Goal: Find specific page/section: Find specific page/section

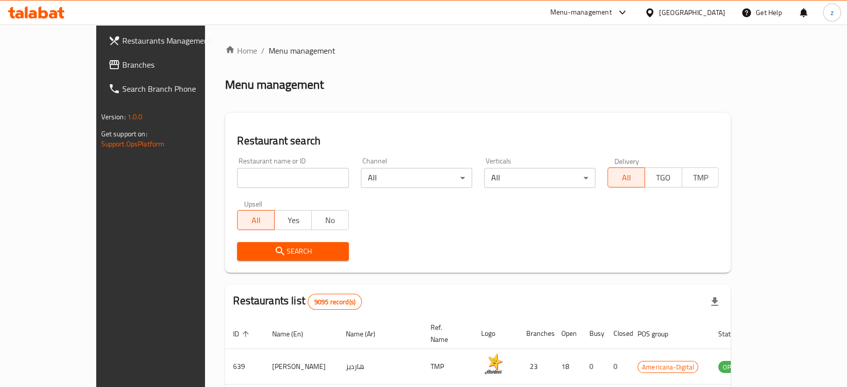
click at [237, 184] on input "search" at bounding box center [292, 178] width 111 height 20
type input "Asseer Time"
click button "Search" at bounding box center [292, 251] width 111 height 19
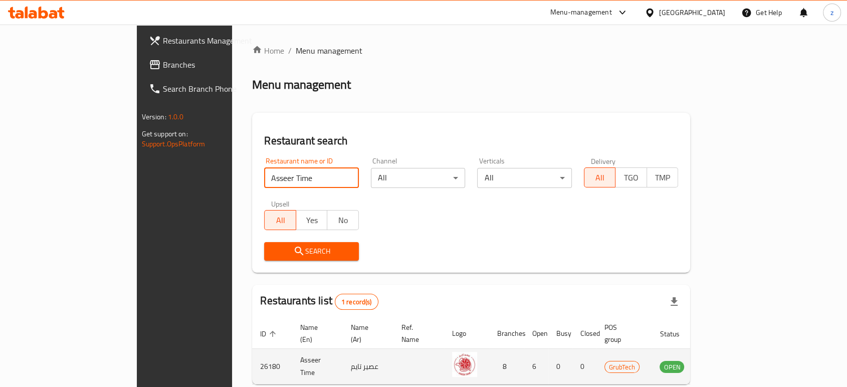
click at [722, 365] on icon "enhanced table" at bounding box center [721, 367] width 4 height 4
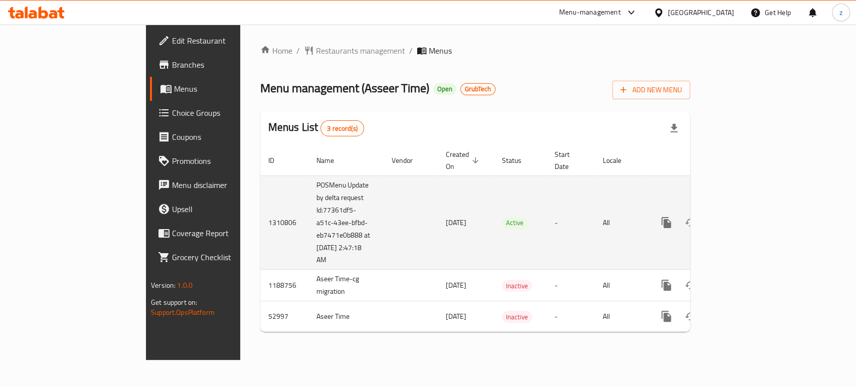
click at [744, 217] on icon "enhanced table" at bounding box center [738, 223] width 12 height 12
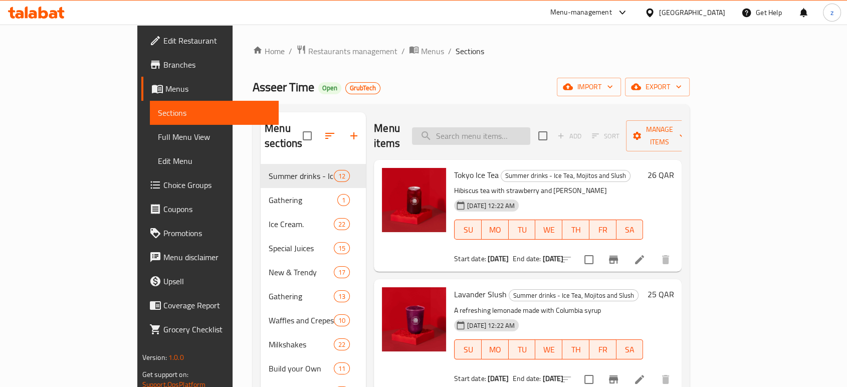
click at [512, 127] on input "search" at bounding box center [471, 136] width 118 height 18
paste input "AM"
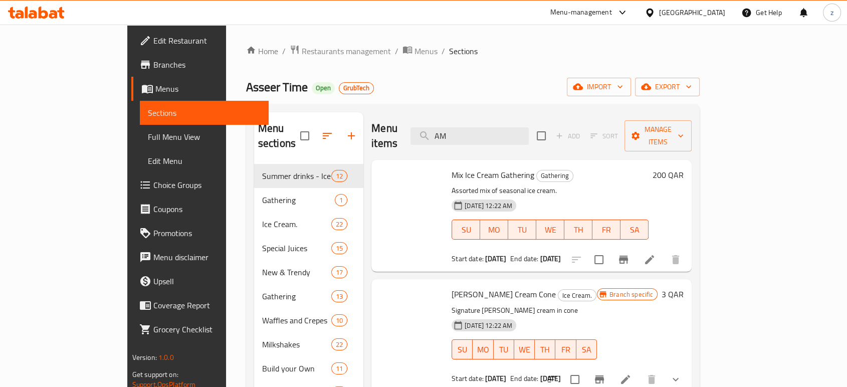
drag, startPoint x: 457, startPoint y: 129, endPoint x: 293, endPoint y: 14, distance: 200.4
click at [314, 36] on div "Home / Restaurants management / Menus / Sections Asseer Time Open GrubTech impo…" at bounding box center [473, 276] width 494 height 503
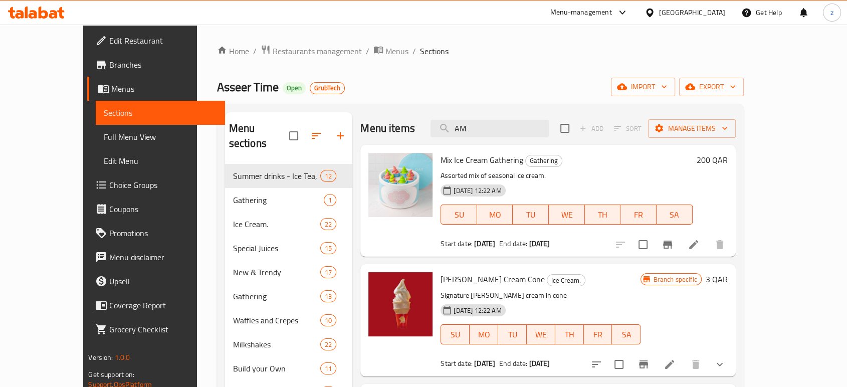
paste input "squeezed lemonade"
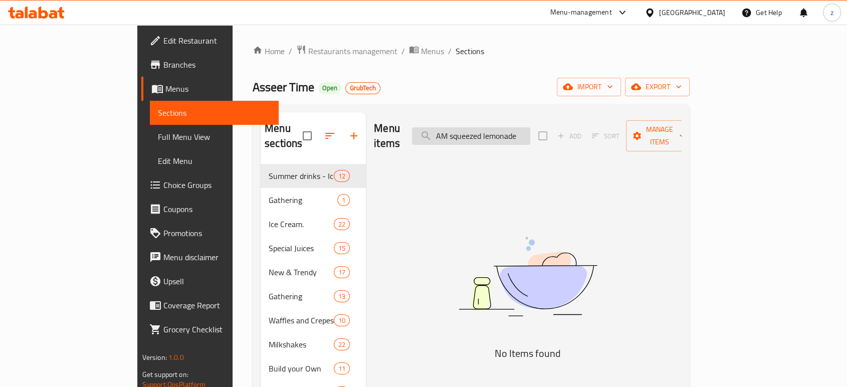
drag, startPoint x: 500, startPoint y: 130, endPoint x: 480, endPoint y: 121, distance: 21.7
click at [473, 128] on input "AM squeezed lemonade" at bounding box center [471, 136] width 118 height 18
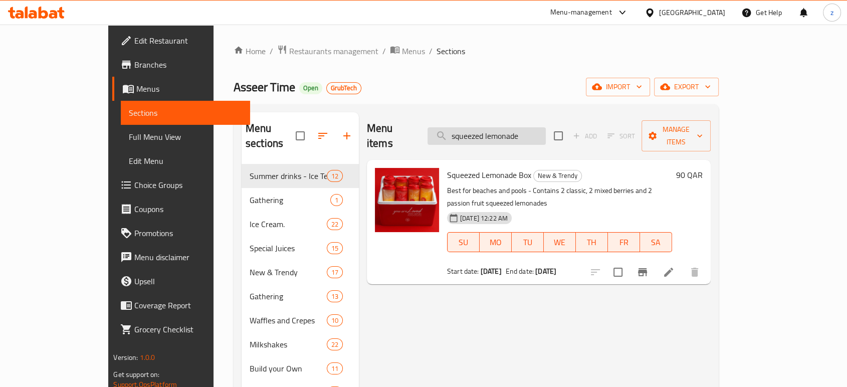
click at [546, 132] on input "squeezed lemonade" at bounding box center [487, 136] width 118 height 18
click at [484, 131] on input "squeezed lemonad" at bounding box center [487, 136] width 118 height 18
drag, startPoint x: 549, startPoint y: 128, endPoint x: 520, endPoint y: 129, distance: 29.6
click at [520, 129] on input "squeezed lemonad" at bounding box center [487, 136] width 118 height 18
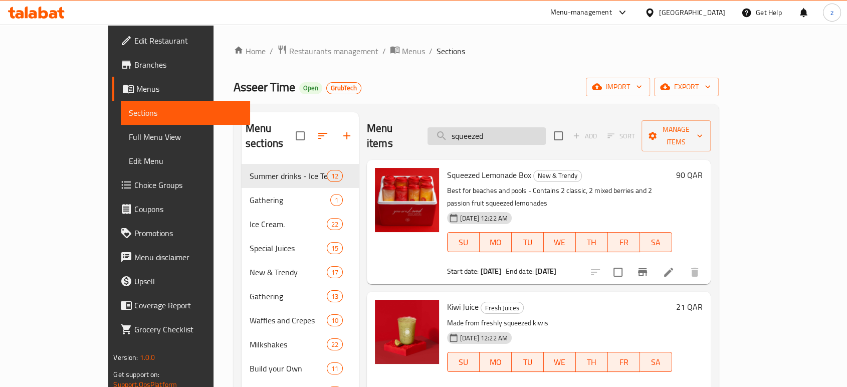
click at [484, 130] on input "squeezed" at bounding box center [487, 136] width 118 height 18
click at [525, 128] on input "squeezed" at bounding box center [487, 136] width 118 height 18
drag, startPoint x: 525, startPoint y: 128, endPoint x: 429, endPoint y: 121, distance: 97.0
click at [429, 121] on div "Menu items squeezed Add Sort Manage items" at bounding box center [539, 136] width 344 height 48
paste input "squeezed lemonade"
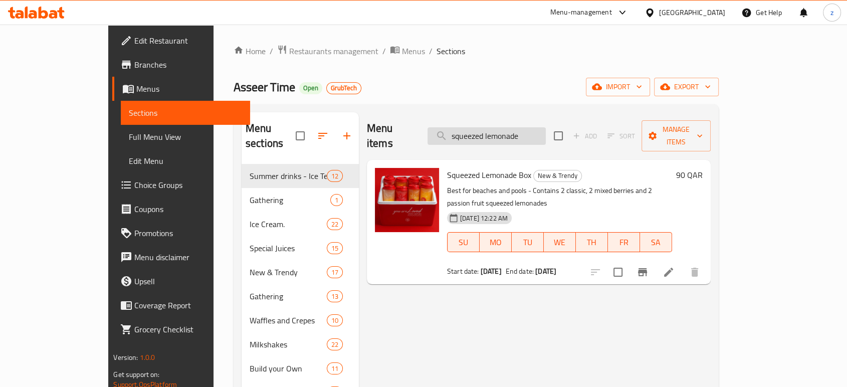
drag, startPoint x: 523, startPoint y: 130, endPoint x: 468, endPoint y: 125, distance: 55.3
click at [468, 127] on input "squeezed lemonade" at bounding box center [487, 136] width 118 height 18
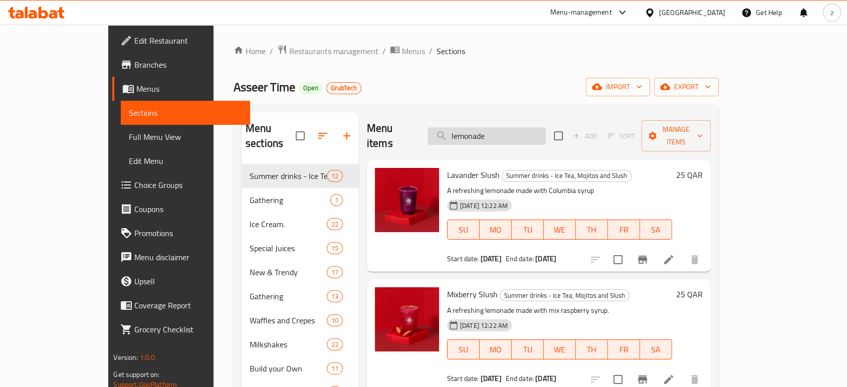
click at [533, 128] on input "lemonade" at bounding box center [487, 136] width 118 height 18
type input "lemonade"
click at [289, 49] on span "Restaurants management" at bounding box center [333, 51] width 89 height 12
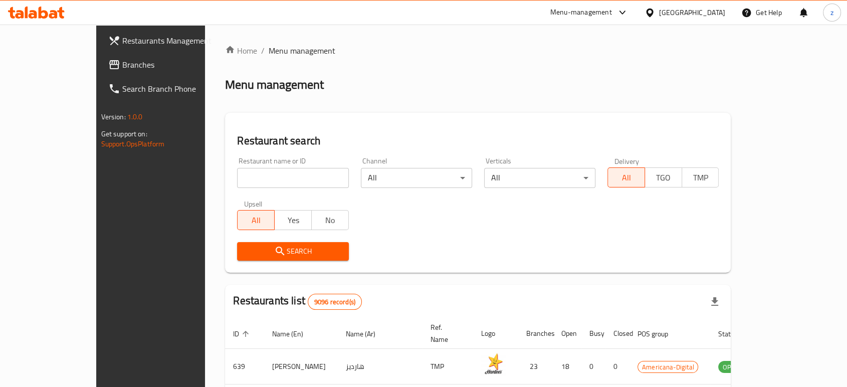
click at [237, 181] on input "search" at bounding box center [292, 178] width 111 height 20
type input "Sable Sweets"
click button "Search" at bounding box center [292, 251] width 111 height 19
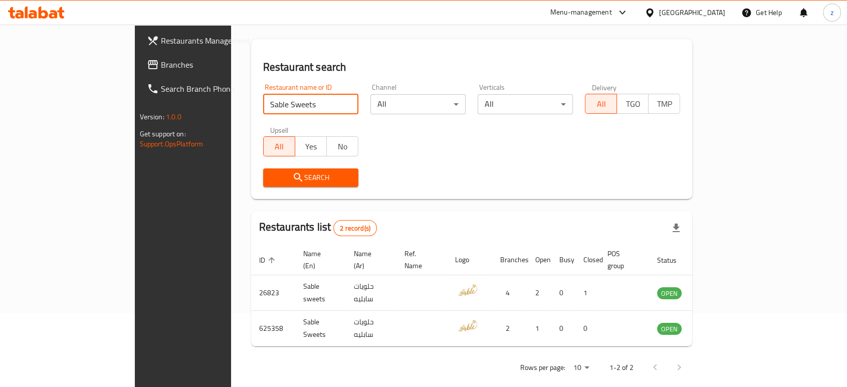
scroll to position [75, 0]
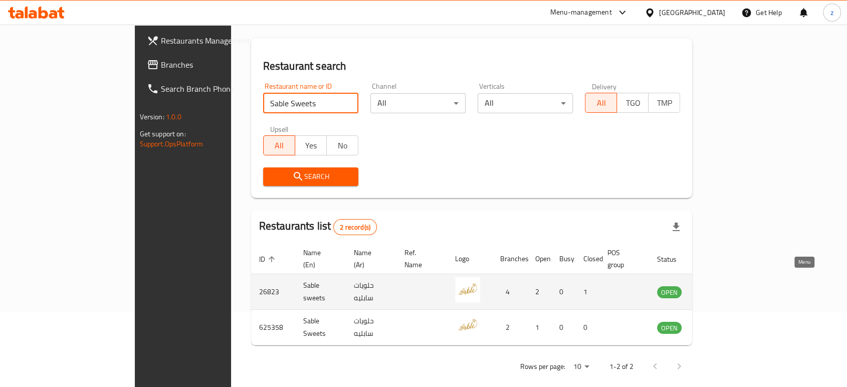
click at [722, 286] on icon "enhanced table" at bounding box center [716, 292] width 12 height 12
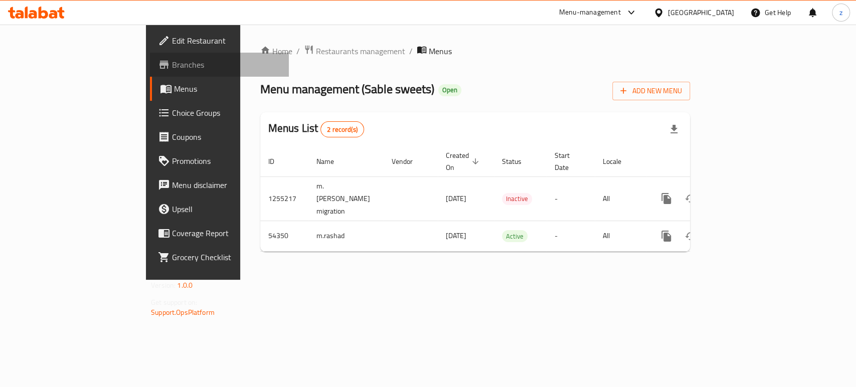
click at [172, 66] on span "Branches" at bounding box center [226, 65] width 109 height 12
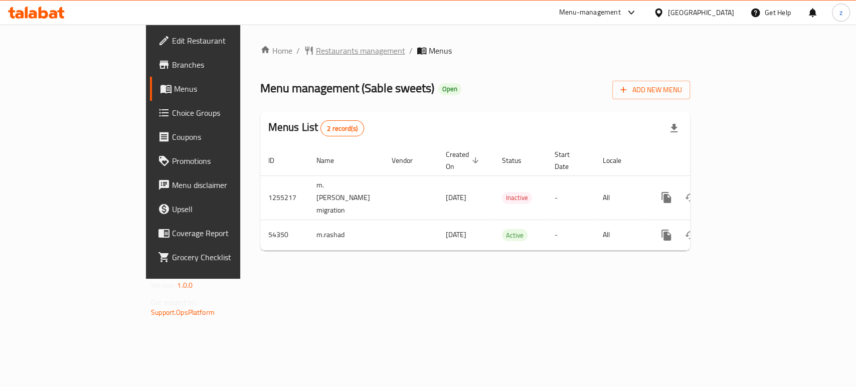
click at [316, 51] on span "Restaurants management" at bounding box center [360, 51] width 89 height 12
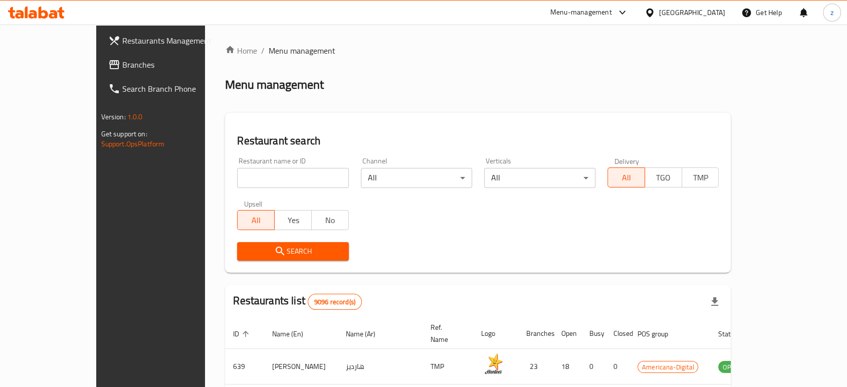
click at [237, 183] on input "search" at bounding box center [292, 178] width 111 height 20
type input "Sable Sweets"
click button "Search" at bounding box center [292, 251] width 111 height 19
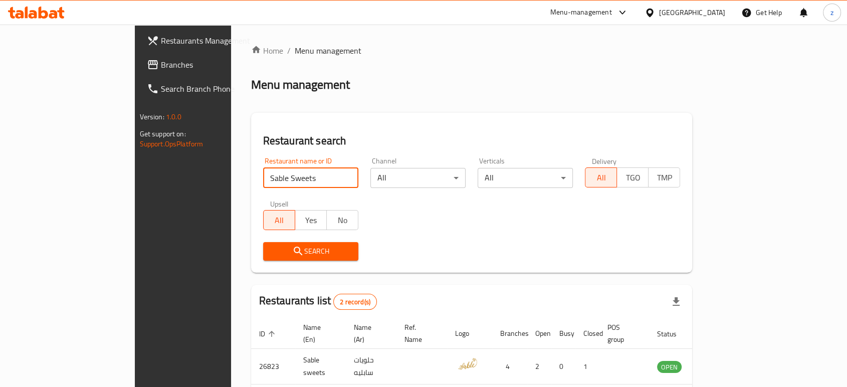
scroll to position [75, 0]
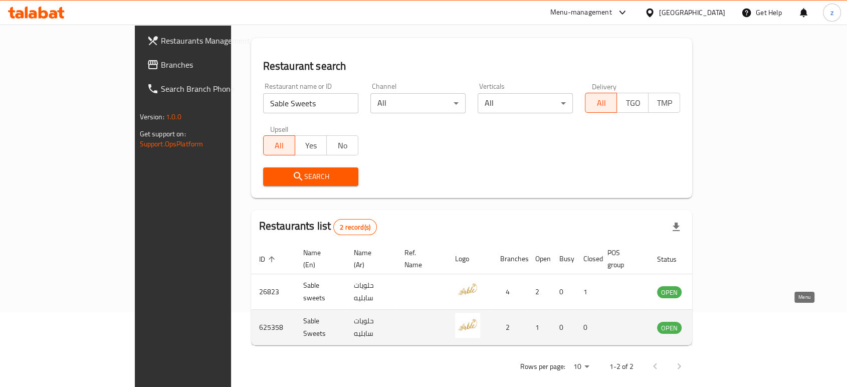
click at [721, 324] on icon "enhanced table" at bounding box center [715, 328] width 11 height 9
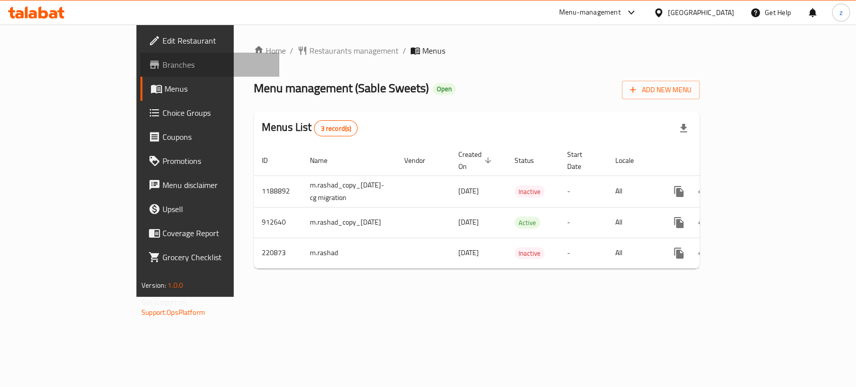
click at [162, 64] on span "Branches" at bounding box center [216, 65] width 109 height 12
